Goal: Task Accomplishment & Management: Complete application form

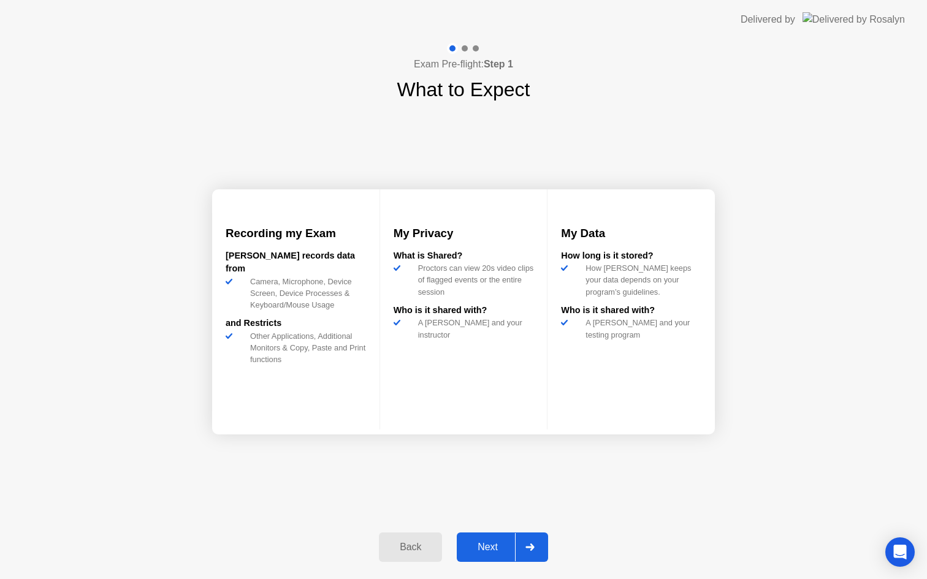
click at [487, 546] on div "Next" at bounding box center [487, 547] width 55 height 11
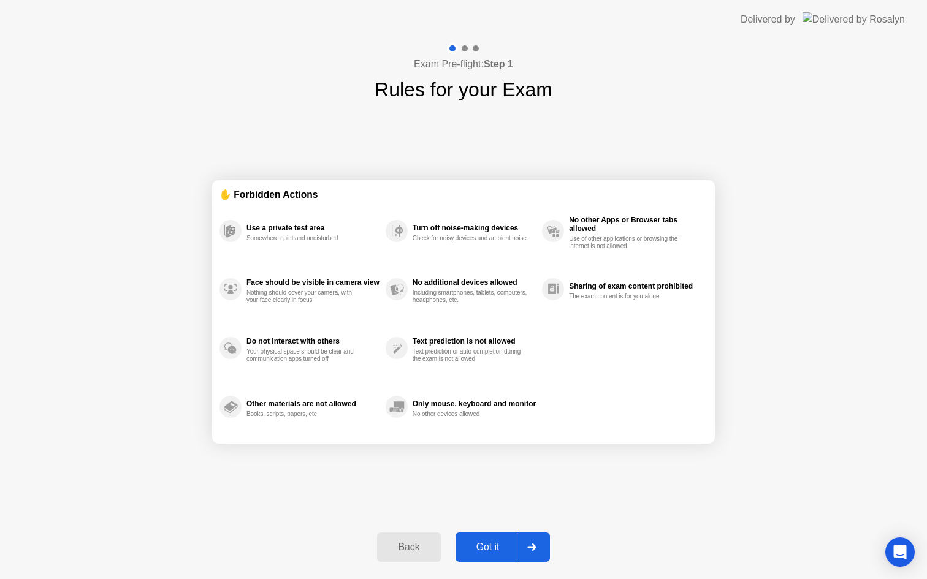
click at [488, 547] on div "Got it" at bounding box center [488, 547] width 58 height 11
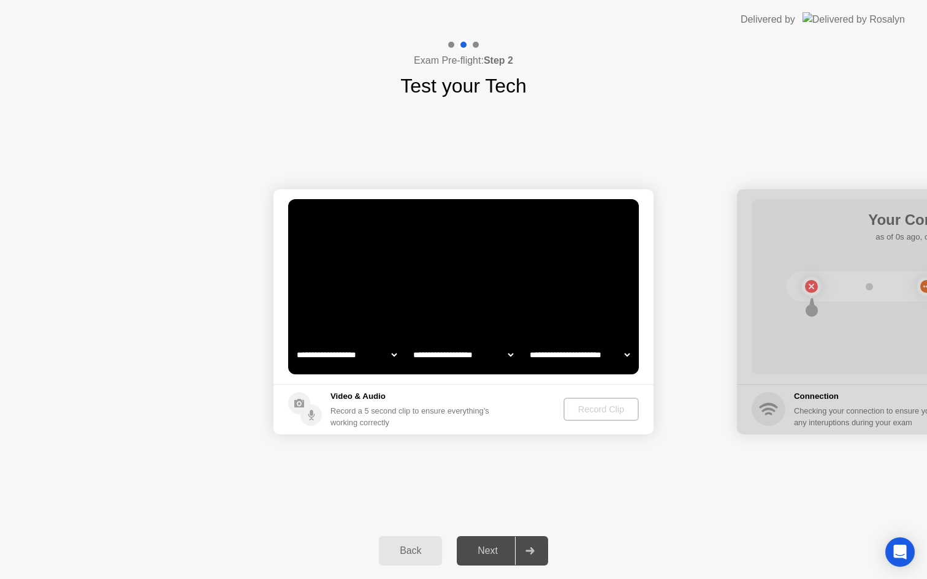
select select "**********"
select select "*******"
click at [581, 414] on div "Record Clip" at bounding box center [602, 409] width 66 height 10
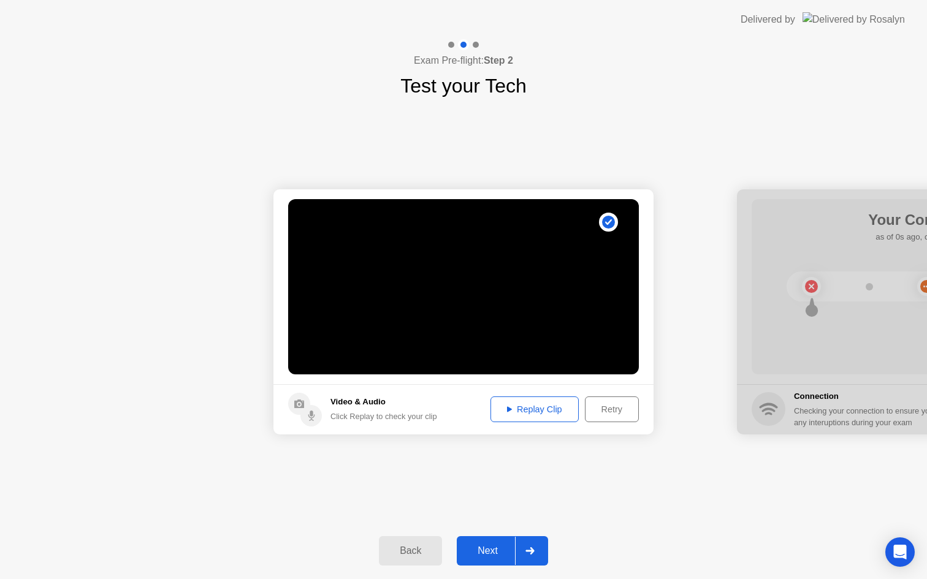
click at [498, 556] on div "Next" at bounding box center [487, 550] width 55 height 11
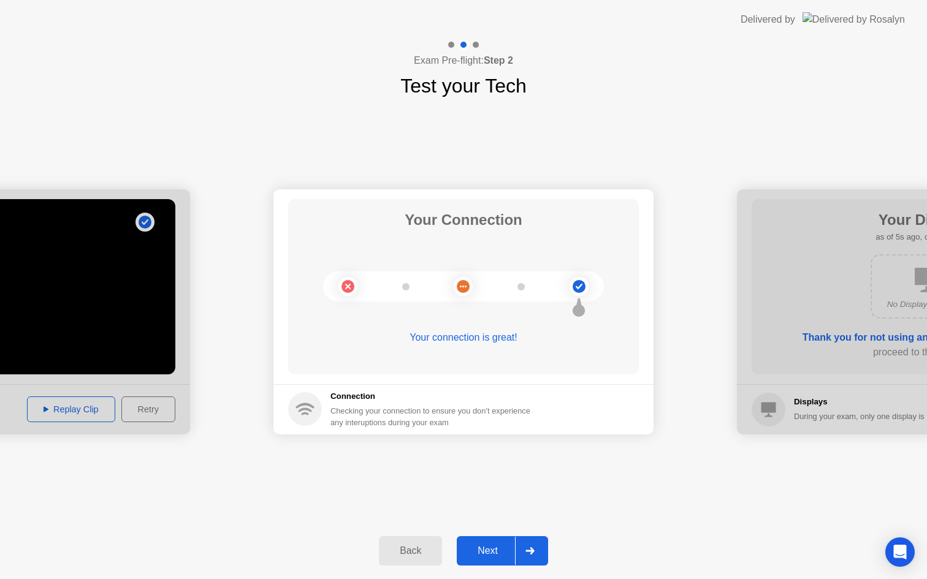
click at [498, 556] on div "Next" at bounding box center [487, 550] width 55 height 11
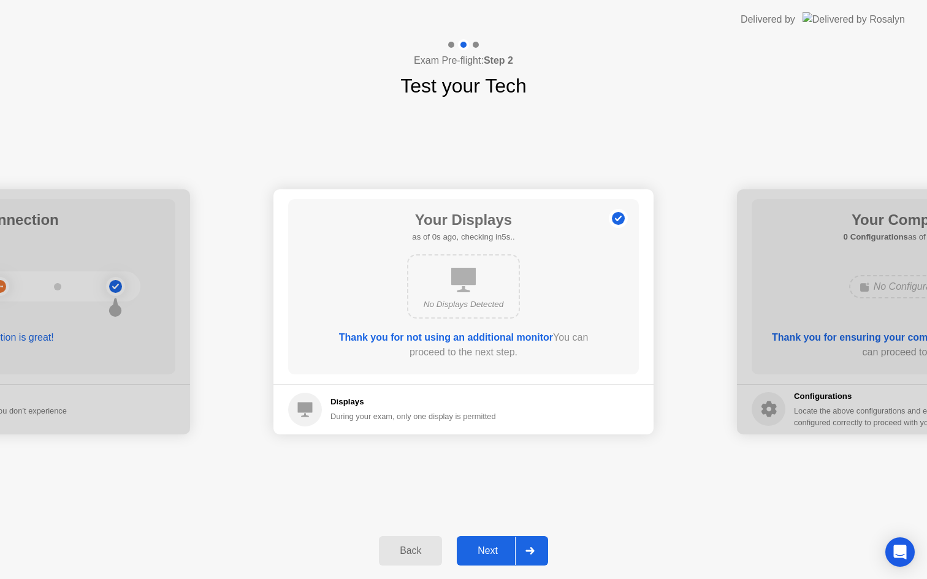
click at [498, 556] on div "Next" at bounding box center [487, 550] width 55 height 11
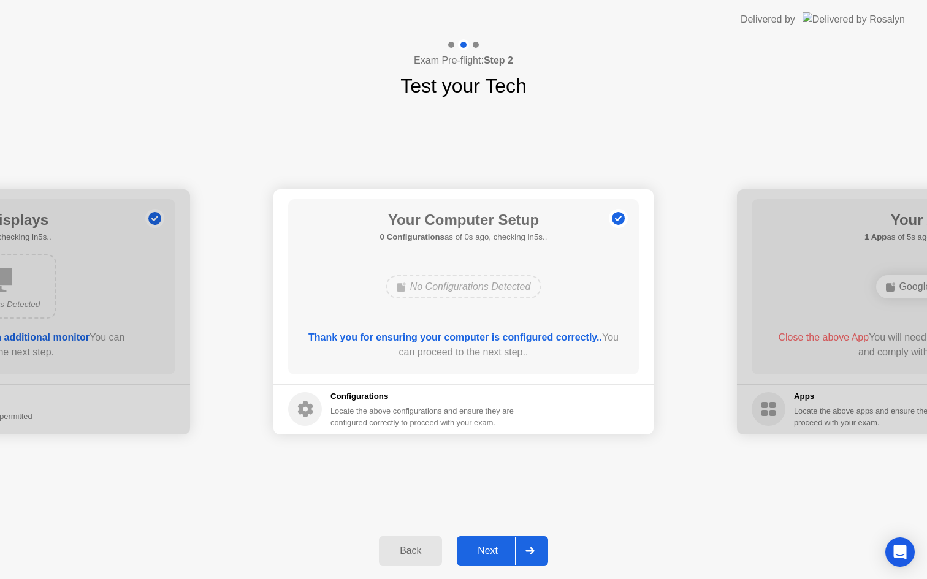
click at [498, 556] on div "Next" at bounding box center [487, 550] width 55 height 11
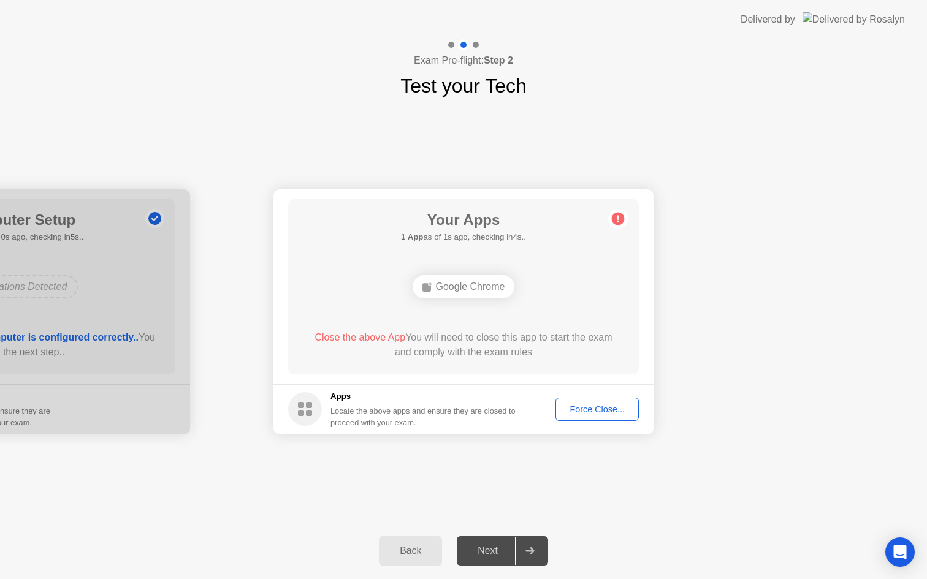
click at [573, 414] on div "Force Close..." at bounding box center [597, 409] width 75 height 10
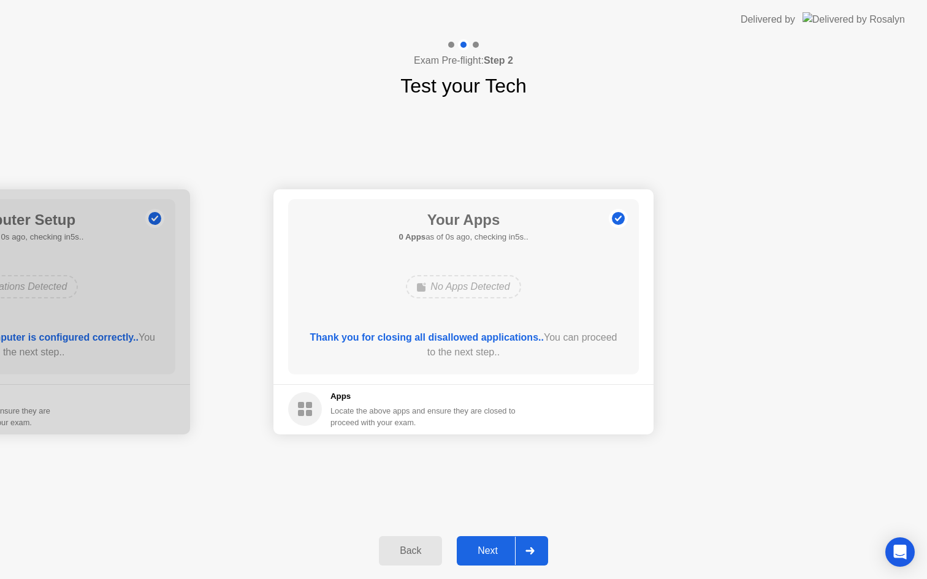
click at [484, 553] on div "Next" at bounding box center [487, 550] width 55 height 11
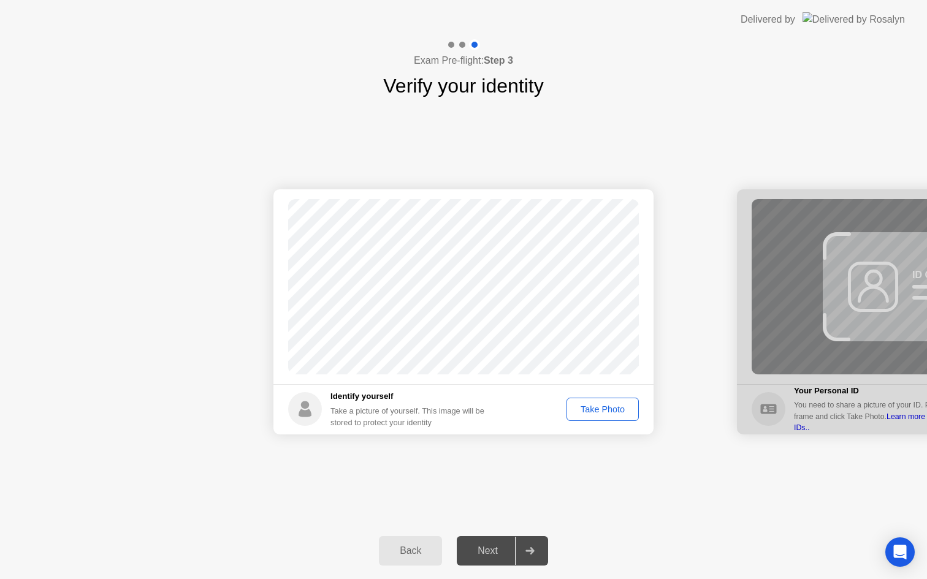
click at [597, 409] on div "Take Photo" at bounding box center [603, 409] width 64 height 10
click at [502, 547] on div "Next" at bounding box center [487, 550] width 55 height 11
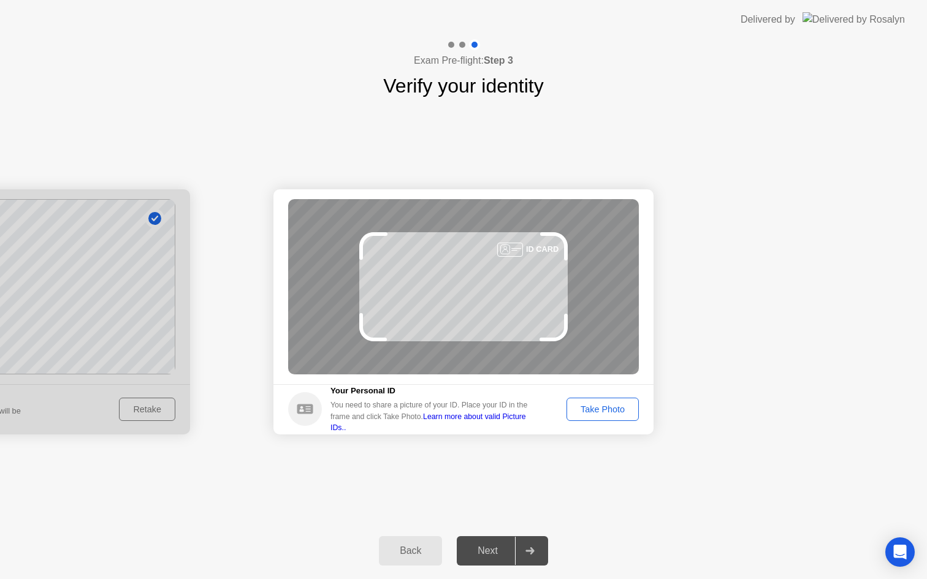
click at [610, 412] on div "Take Photo" at bounding box center [603, 409] width 64 height 10
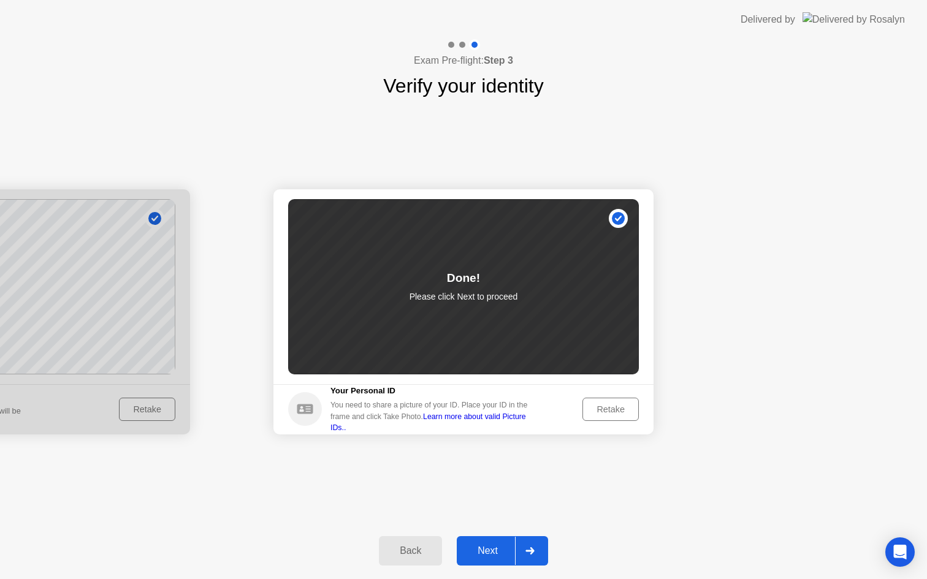
click at [490, 553] on div "Next" at bounding box center [487, 550] width 55 height 11
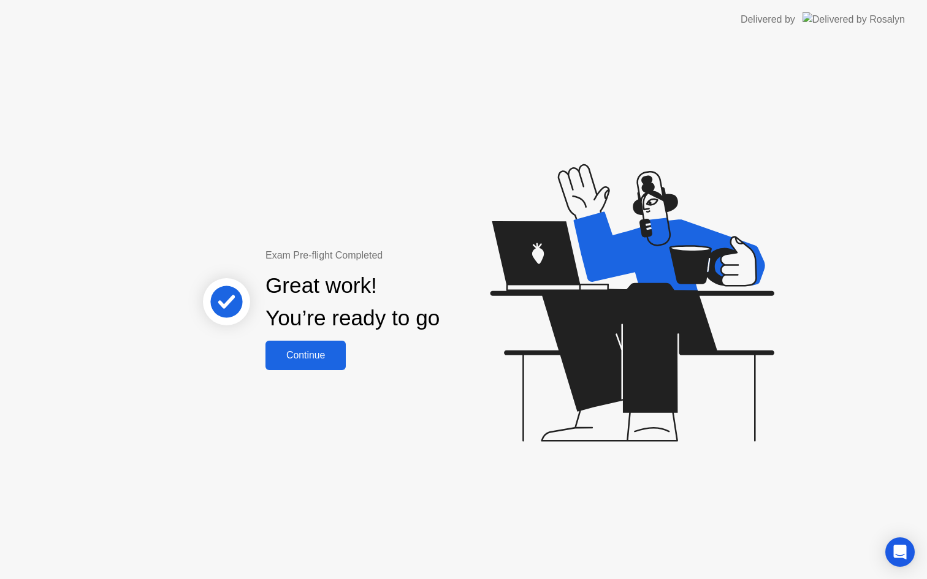
click at [325, 350] on div "Continue" at bounding box center [305, 355] width 73 height 11
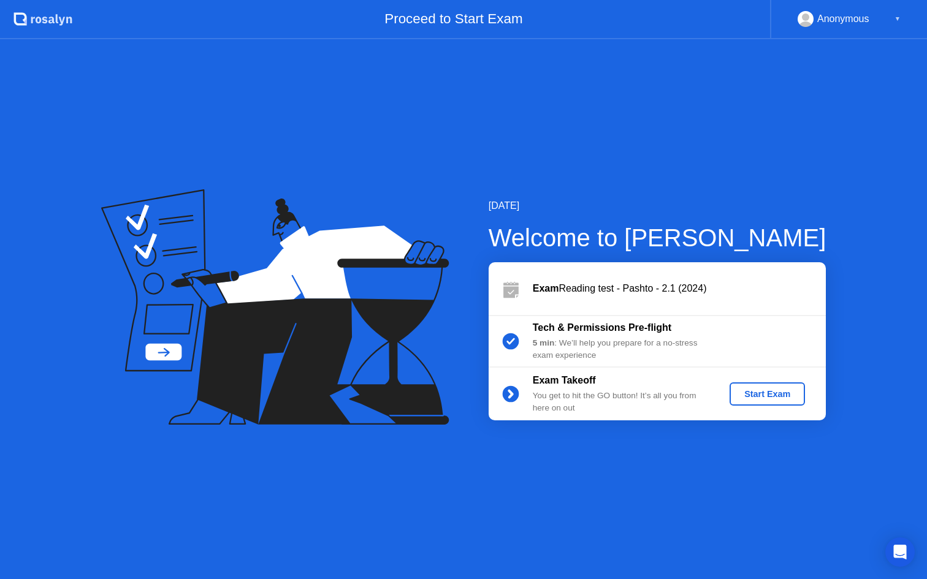
click at [759, 394] on div "Start Exam" at bounding box center [767, 394] width 66 height 10
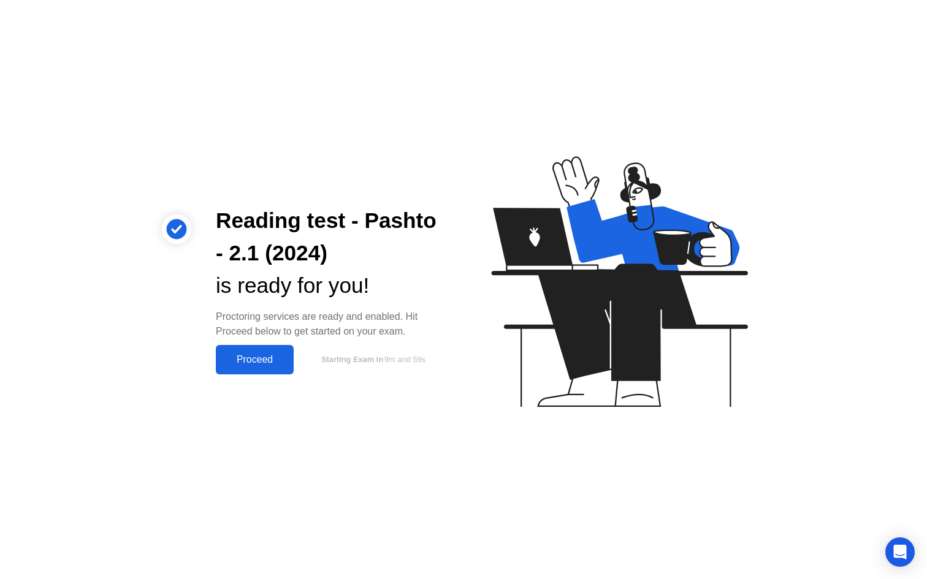
click at [273, 359] on div "Proceed" at bounding box center [254, 359] width 70 height 11
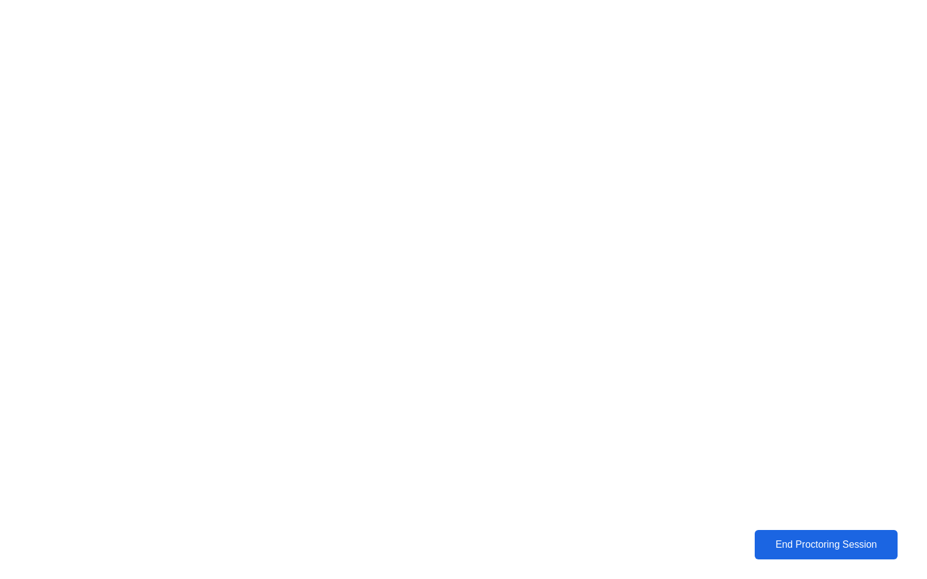
click at [800, 544] on div "End Proctoring Session" at bounding box center [825, 544] width 136 height 11
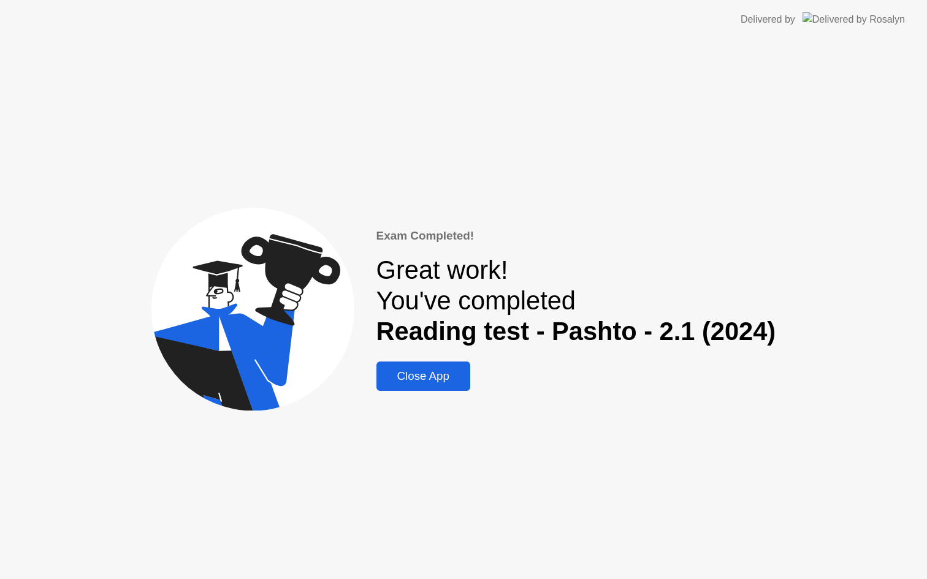
click at [448, 379] on div "Close App" at bounding box center [423, 376] width 86 height 13
